Goal: Task Accomplishment & Management: Manage account settings

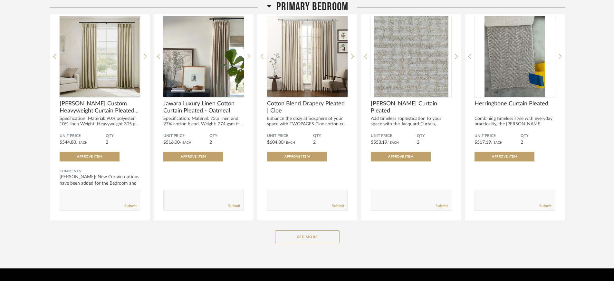
scroll to position [940, 0]
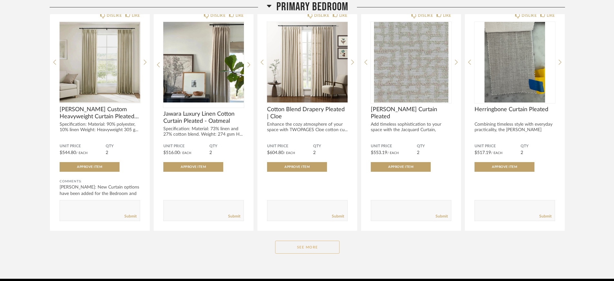
click at [305, 248] on button "See More" at bounding box center [307, 247] width 64 height 13
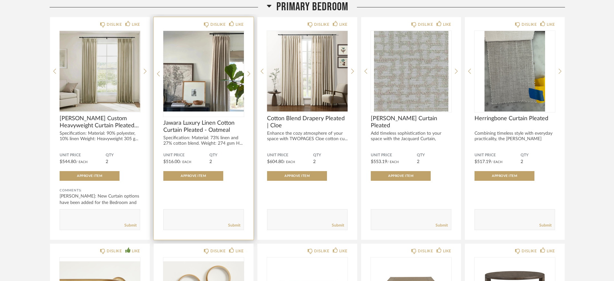
scroll to position [931, 0]
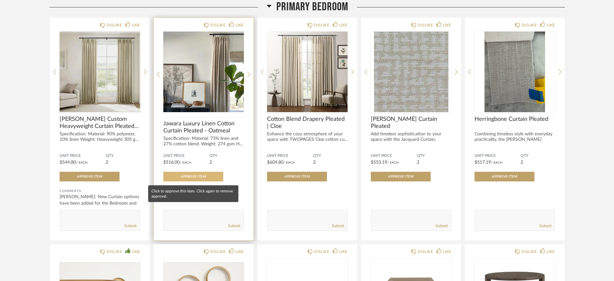
click at [199, 178] on span "Approve Item" at bounding box center [193, 176] width 25 height 3
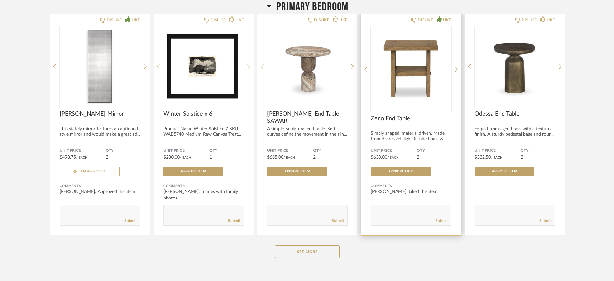
scroll to position [1875, 0]
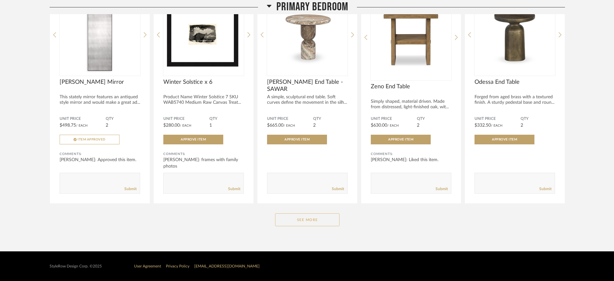
click at [327, 222] on button "See More" at bounding box center [307, 219] width 64 height 13
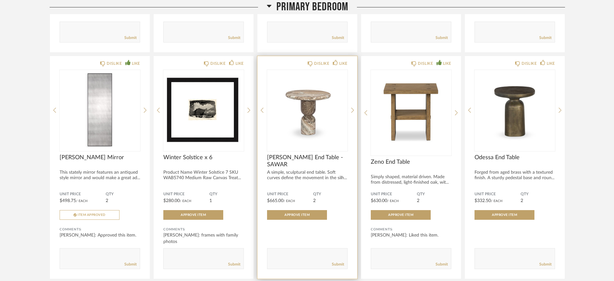
scroll to position [1799, 0]
